Goal: Transaction & Acquisition: Purchase product/service

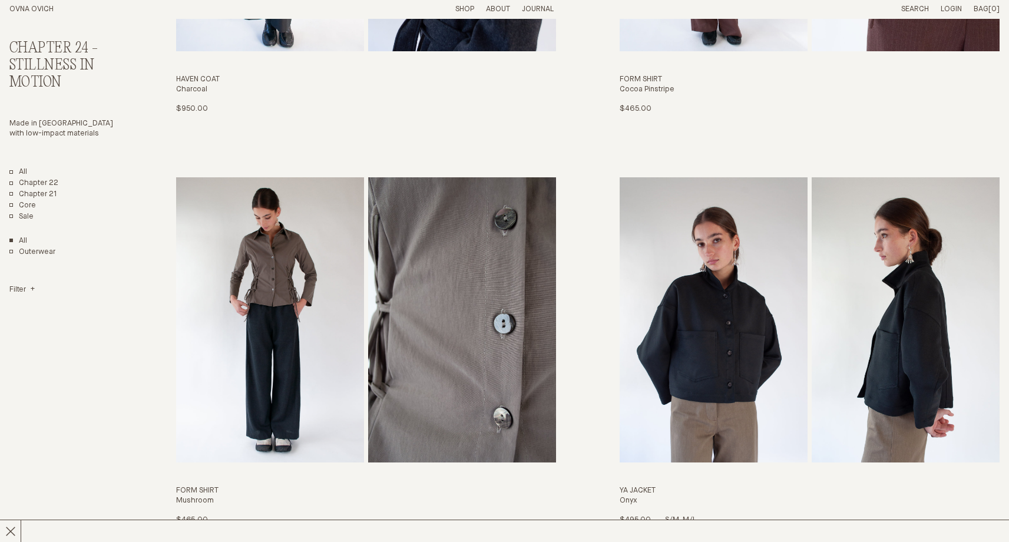
scroll to position [371, 0]
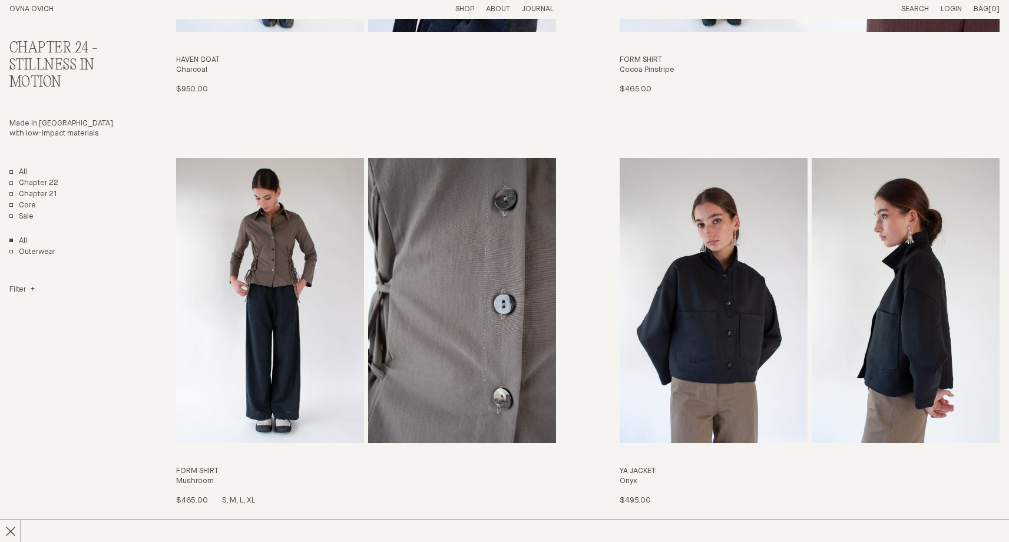
click at [253, 303] on img "Form Shirt" at bounding box center [270, 300] width 188 height 285
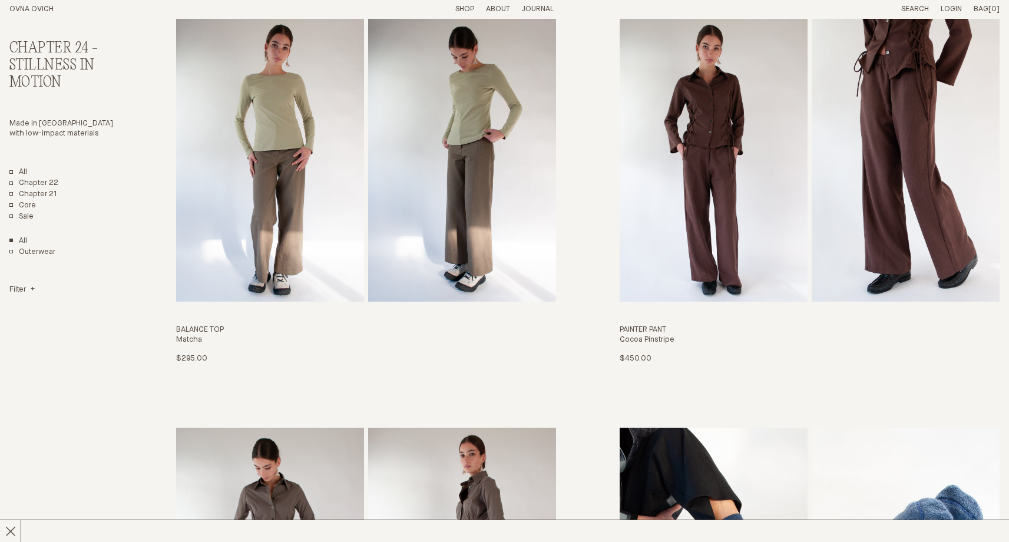
scroll to position [2569, 0]
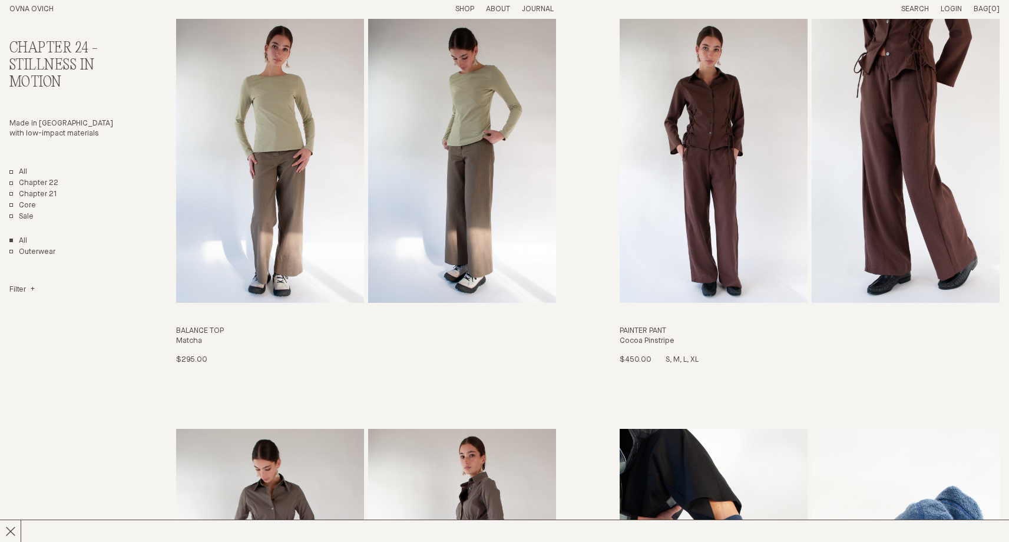
click at [749, 201] on img "Painter Pant" at bounding box center [714, 160] width 188 height 285
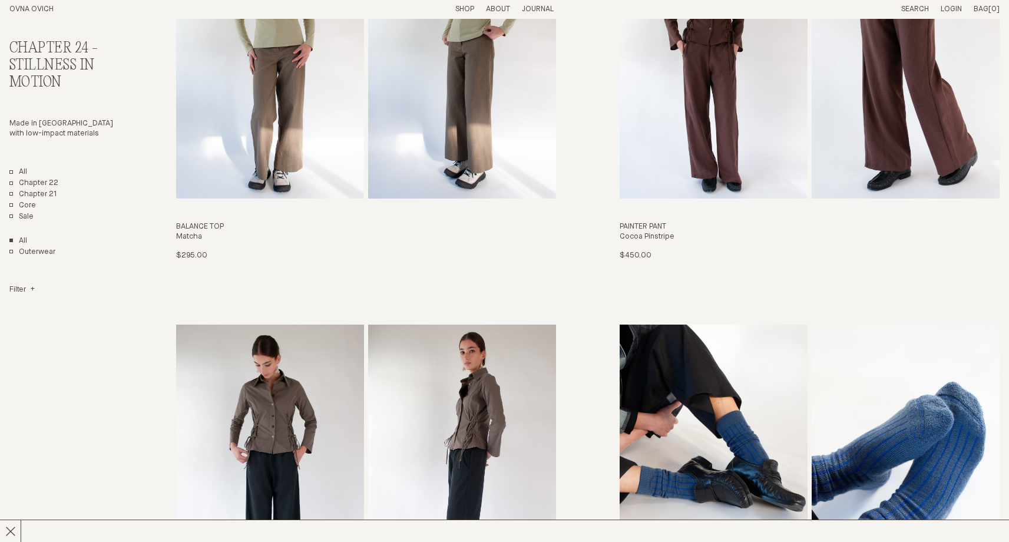
scroll to position [2376, 0]
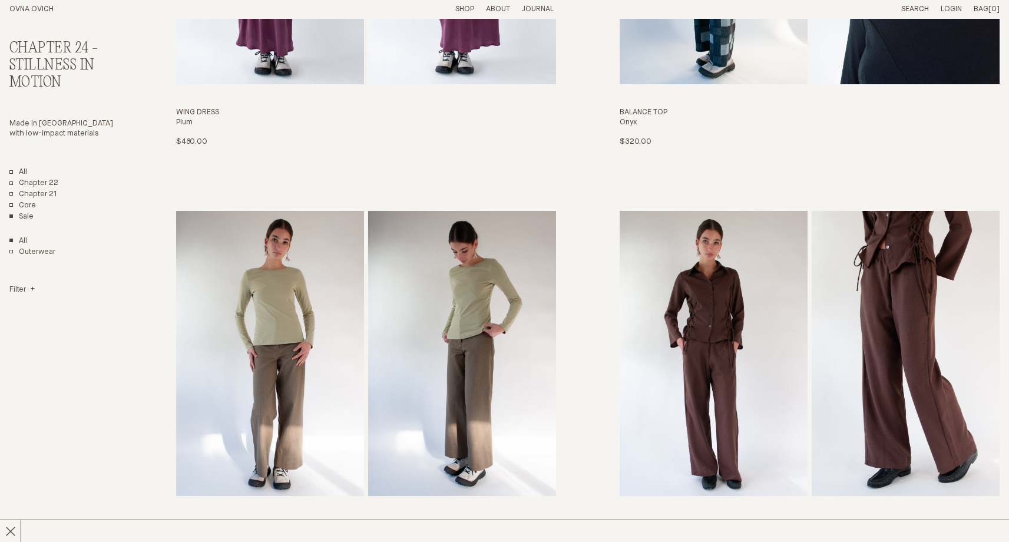
click at [25, 214] on link "Sale" at bounding box center [21, 217] width 24 height 10
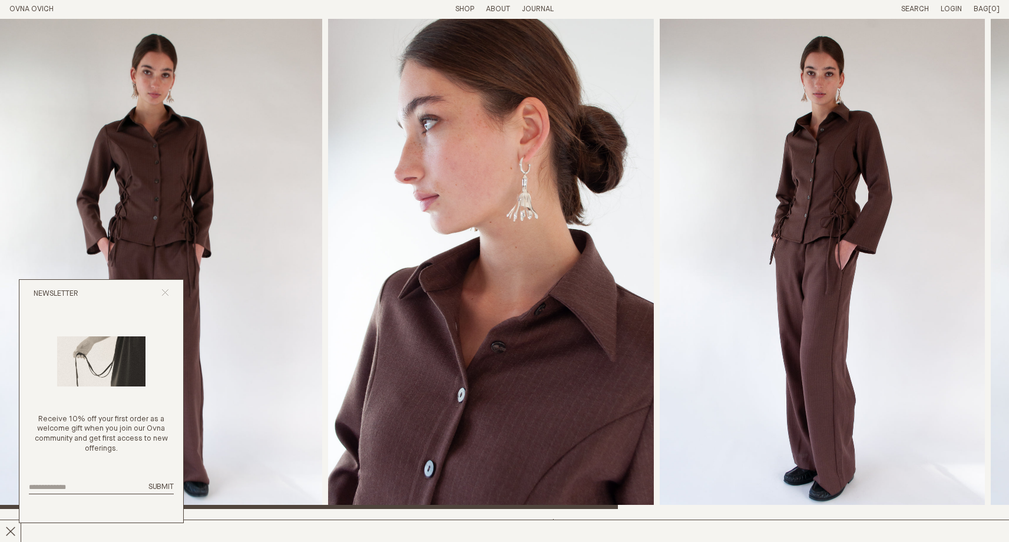
click at [167, 292] on icon "Close popup" at bounding box center [165, 293] width 8 height 8
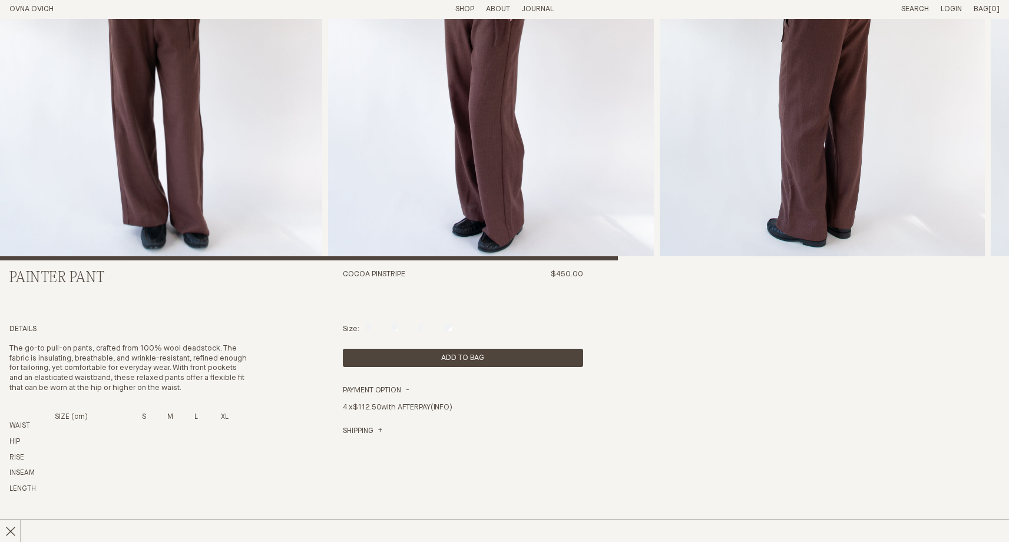
scroll to position [165, 0]
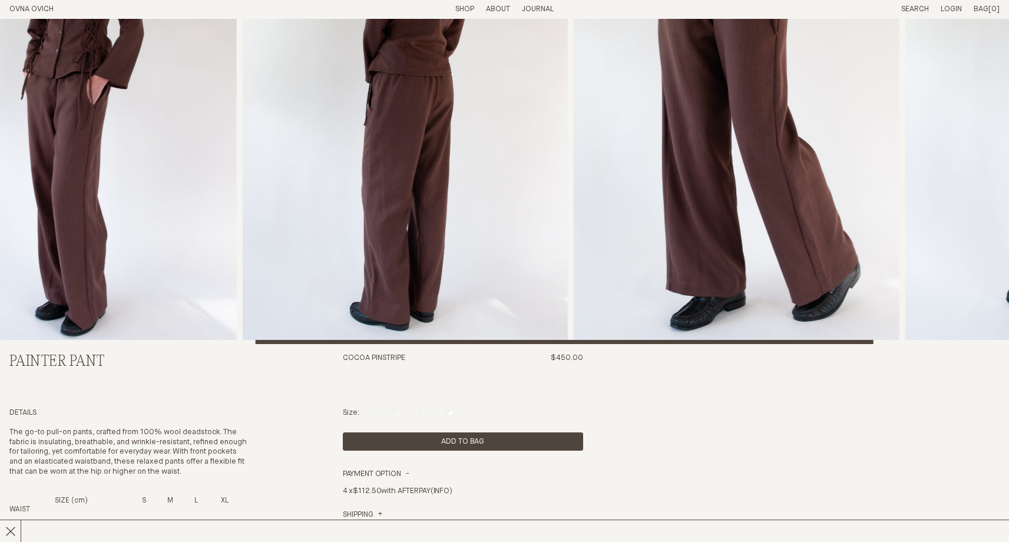
click at [902, 338] on div at bounding box center [504, 99] width 1009 height 490
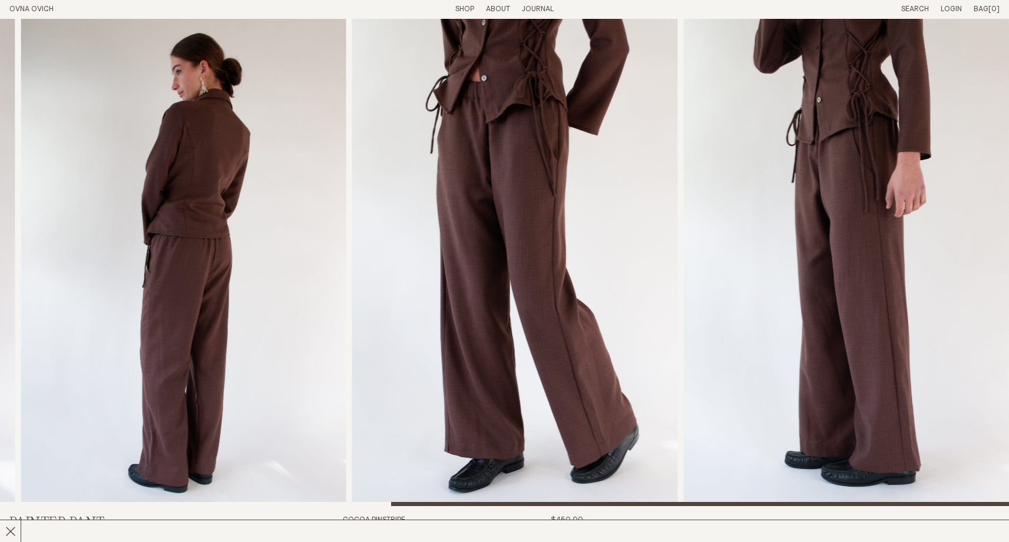
scroll to position [0, 0]
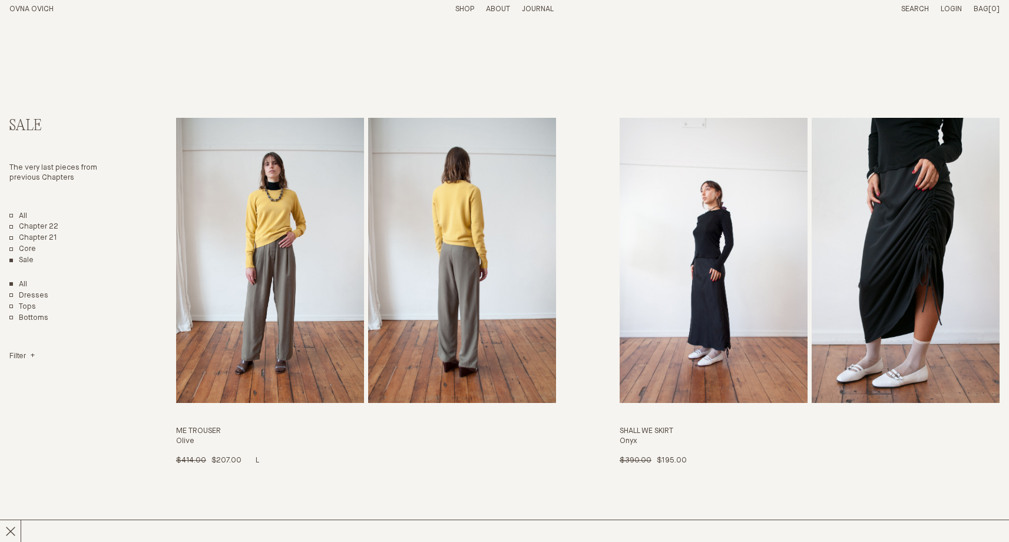
click at [276, 213] on img "Me Trouser" at bounding box center [270, 260] width 188 height 285
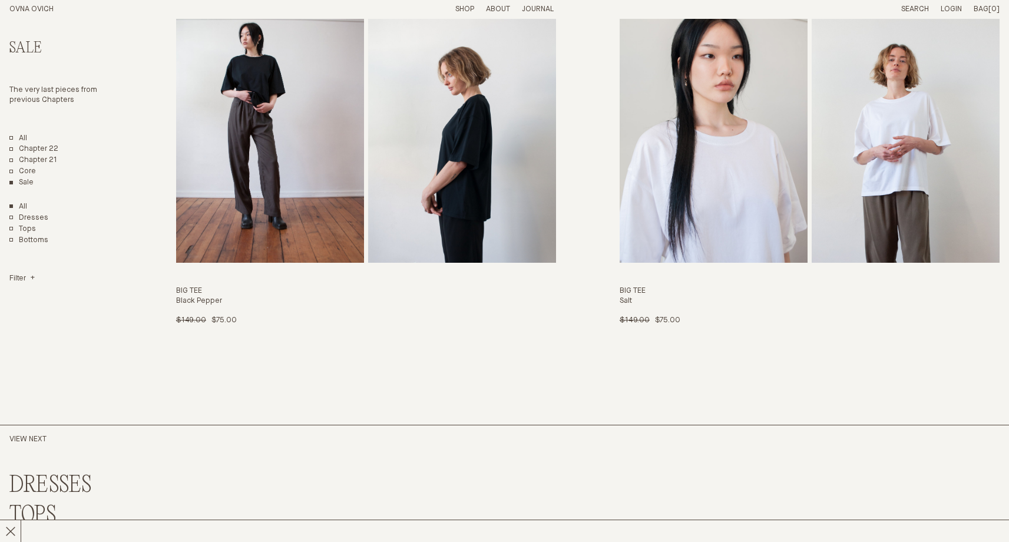
scroll to position [4575, 0]
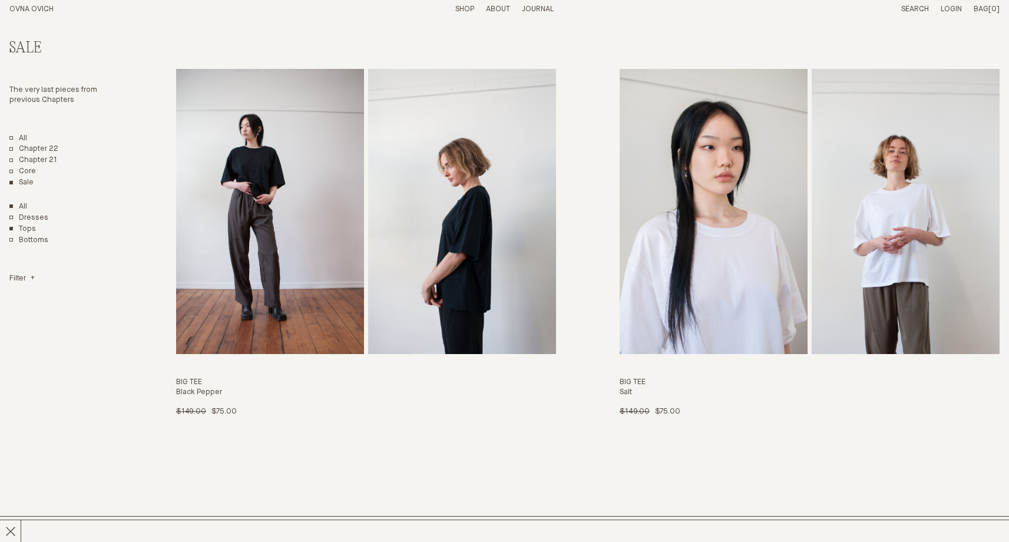
click at [35, 234] on link "Tops" at bounding box center [22, 229] width 27 height 10
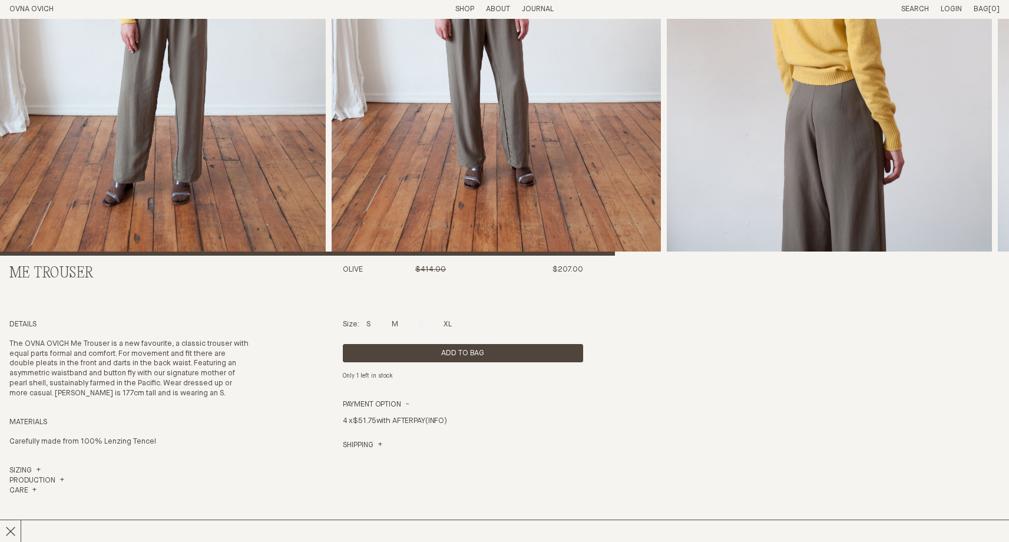
scroll to position [253, 0]
click at [394, 323] on div at bounding box center [395, 323] width 6 height 8
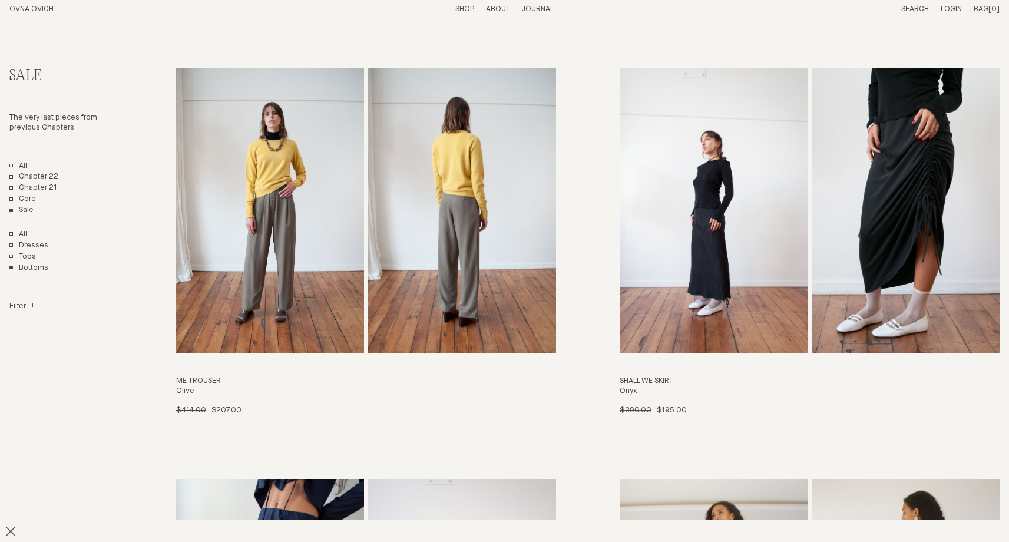
scroll to position [47, 0]
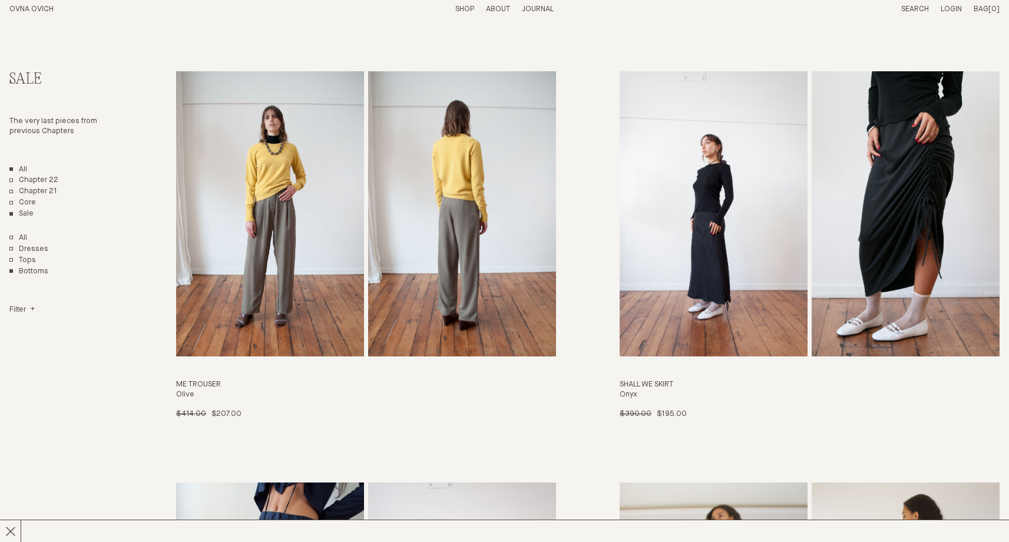
click at [20, 168] on link "All" at bounding box center [18, 170] width 18 height 10
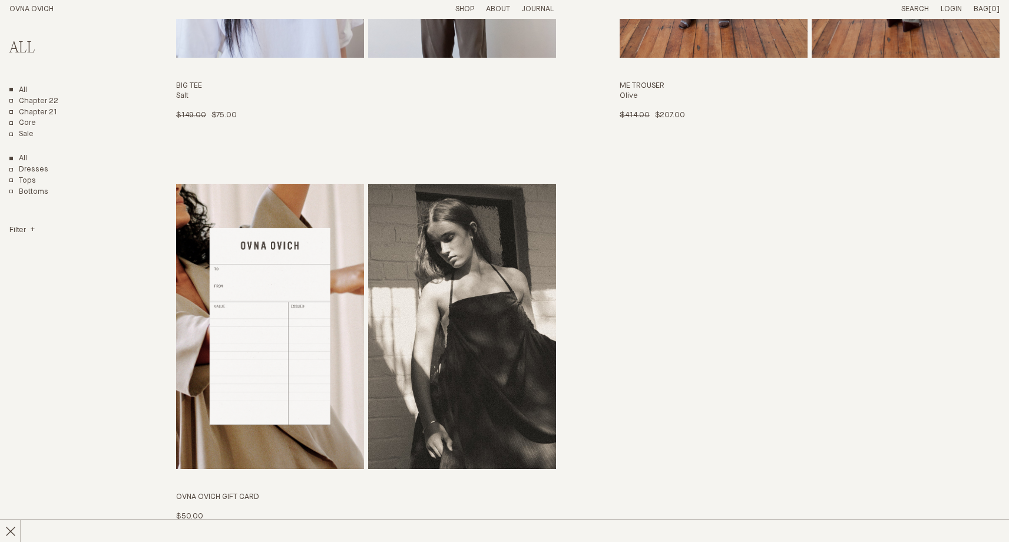
scroll to position [7435, 0]
